Goal: Task Accomplishment & Management: Use online tool/utility

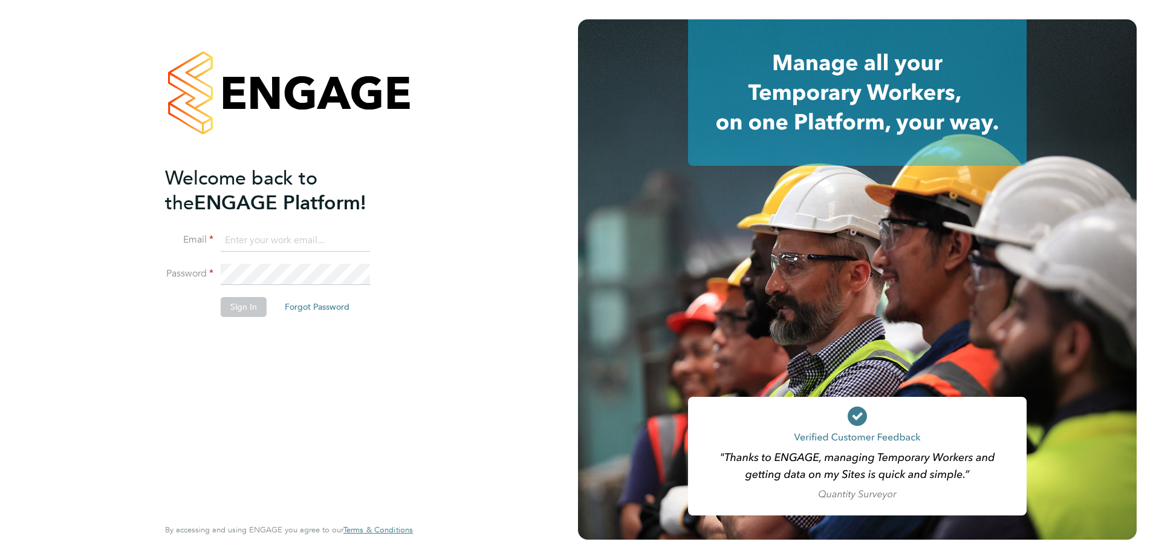
type input "scott.dular@vistry.co.uk"
click at [252, 311] on button "Sign In" at bounding box center [244, 306] width 46 height 19
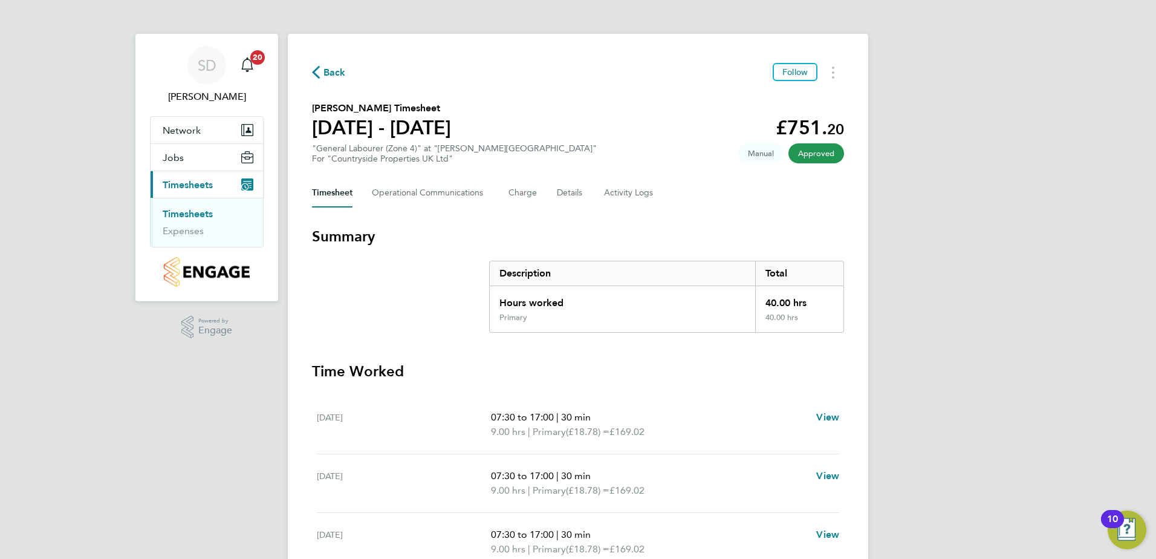
click at [192, 213] on link "Timesheets" at bounding box center [188, 213] width 50 height 11
